Goal: Register for event/course

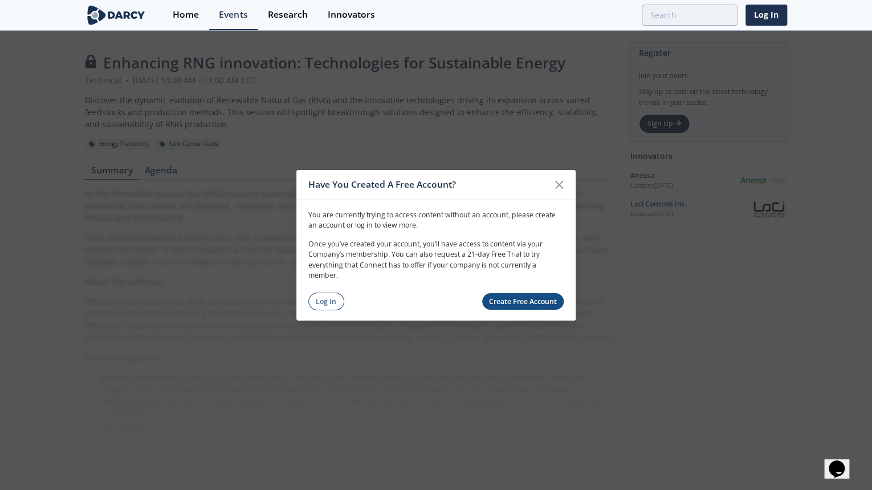
click at [315, 298] on link "Log In" at bounding box center [326, 302] width 36 height 18
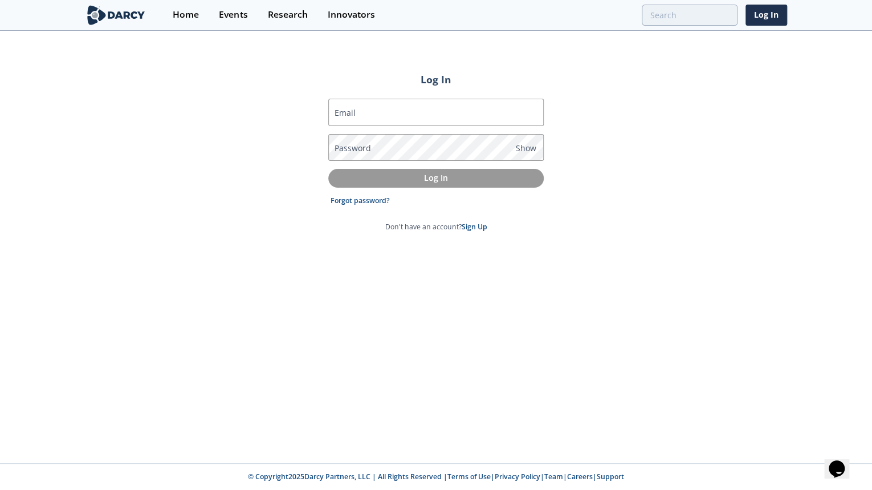
type input "[PERSON_NAME][EMAIL_ADDRESS][DOMAIN_NAME]"
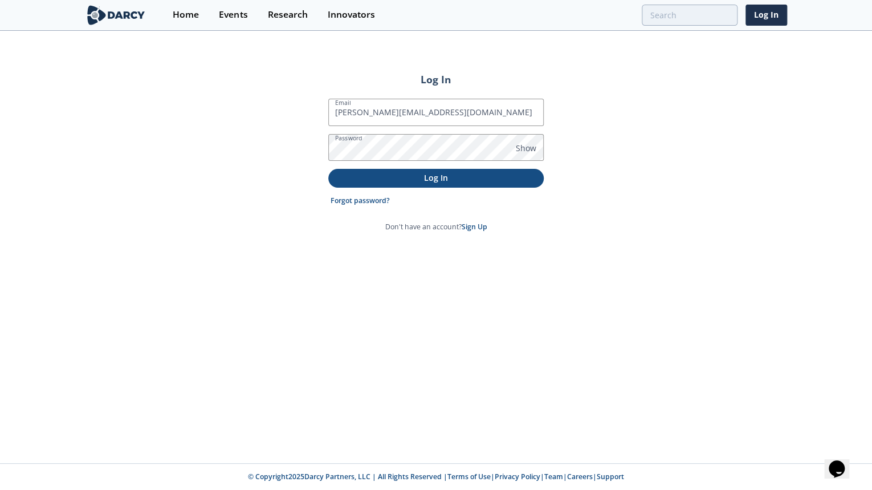
click at [442, 179] on p "Log In" at bounding box center [436, 178] width 200 height 12
click at [529, 144] on span "Show" at bounding box center [526, 148] width 21 height 12
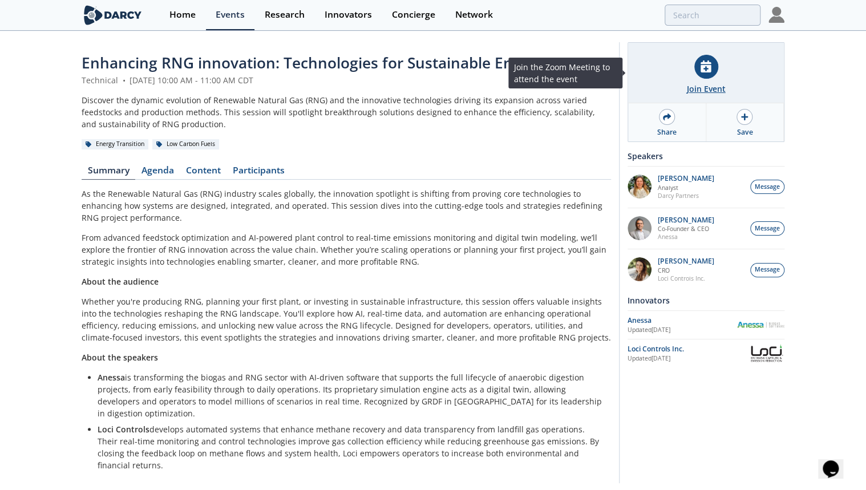
click at [703, 84] on div "Join Event" at bounding box center [706, 89] width 39 height 12
